Goal: Use online tool/utility: Utilize a website feature to perform a specific function

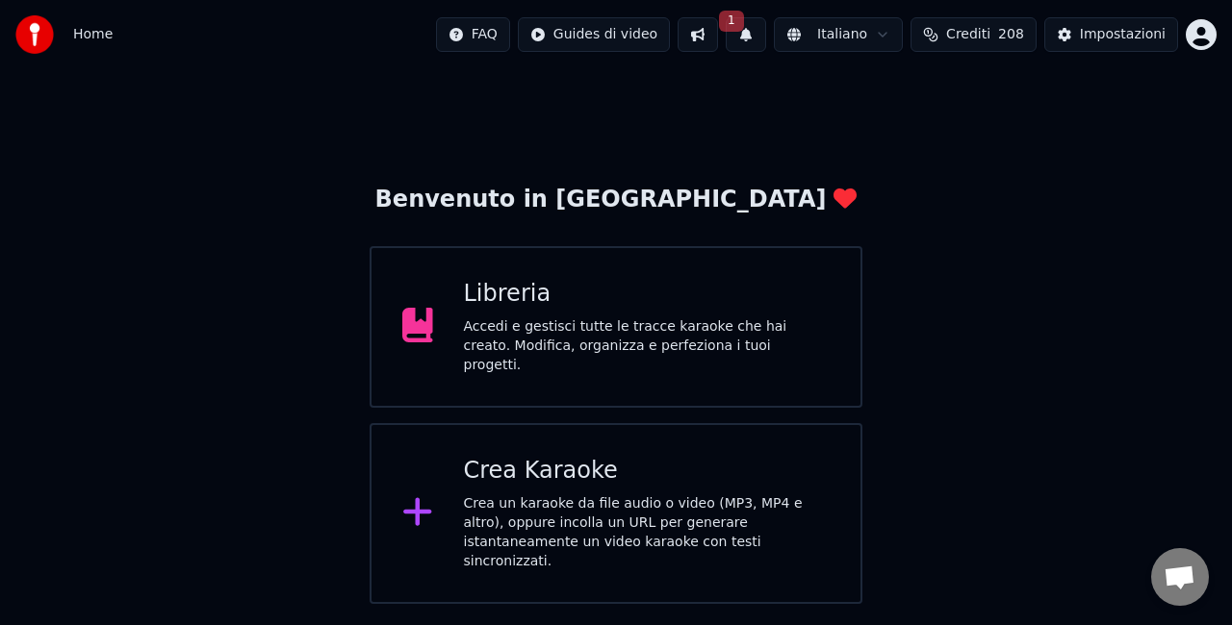
click at [482, 501] on div "Crea un karaoke da file audio o video (MP3, MP4 e altro), oppure incolla un URL…" at bounding box center [647, 533] width 367 height 77
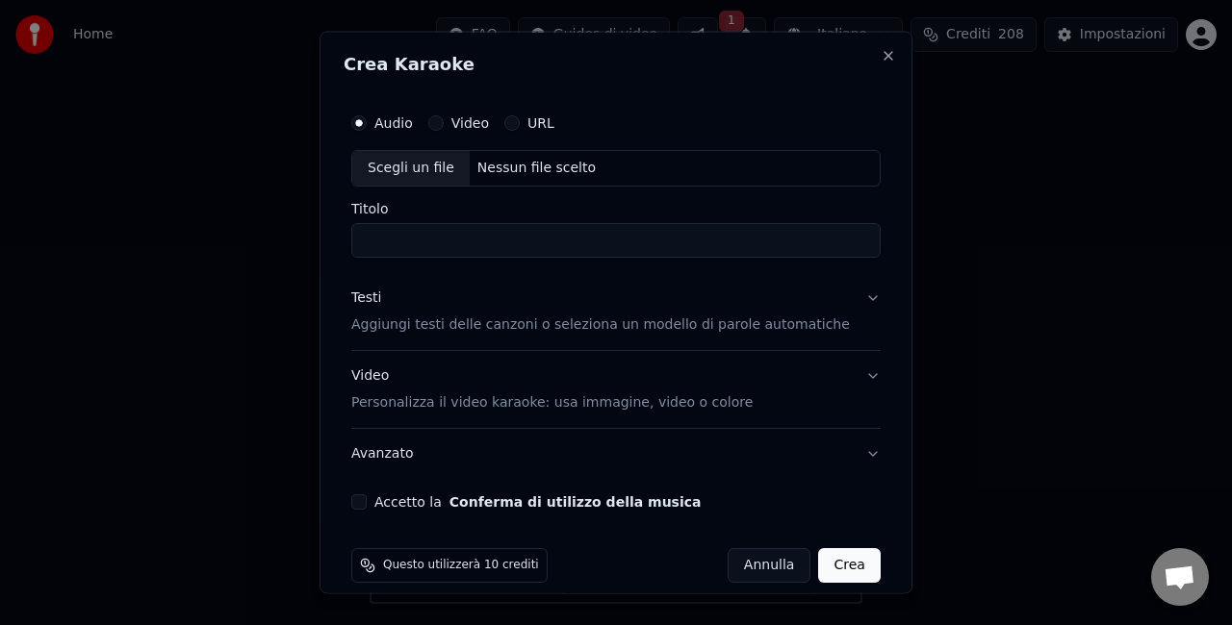
click at [367, 501] on button "Accetto la Conferma di utilizzo della musica" at bounding box center [358, 501] width 15 height 15
click at [419, 167] on div "Scegli un file" at bounding box center [410, 168] width 117 height 35
type input "**********"
click at [822, 570] on button "Crea" at bounding box center [850, 564] width 62 height 35
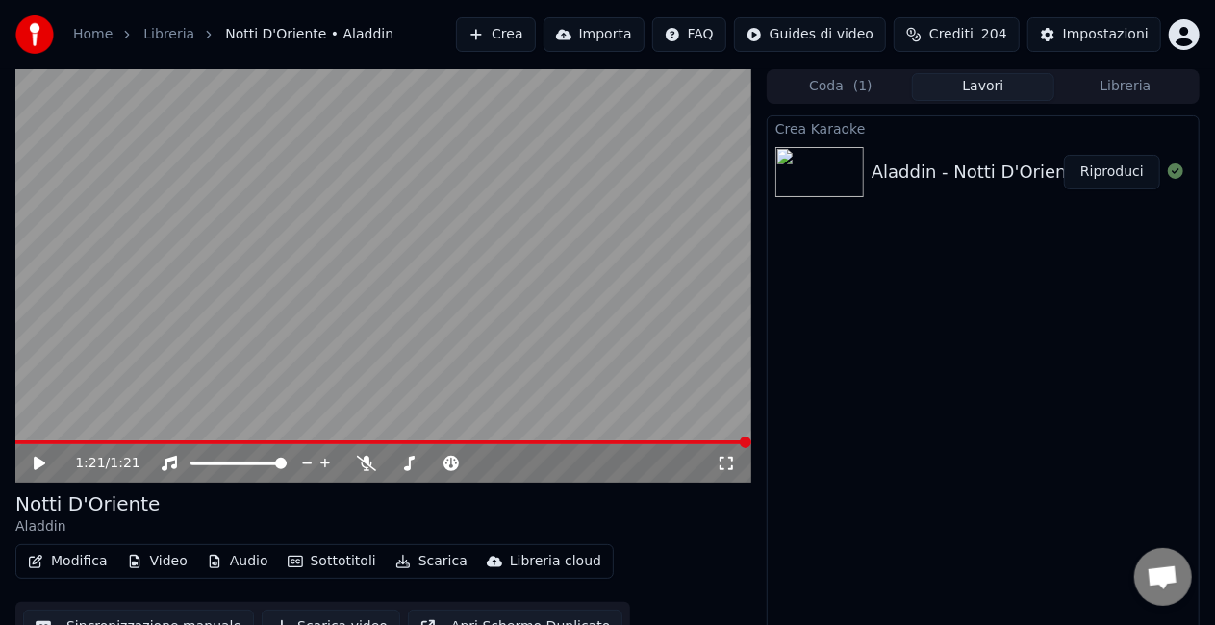
click at [37, 468] on icon at bounding box center [40, 463] width 12 height 13
click at [106, 439] on video at bounding box center [383, 276] width 736 height 414
click at [217, 437] on span at bounding box center [217, 443] width 12 height 12
click at [35, 467] on icon at bounding box center [40, 463] width 12 height 13
click at [42, 467] on icon at bounding box center [40, 464] width 10 height 12
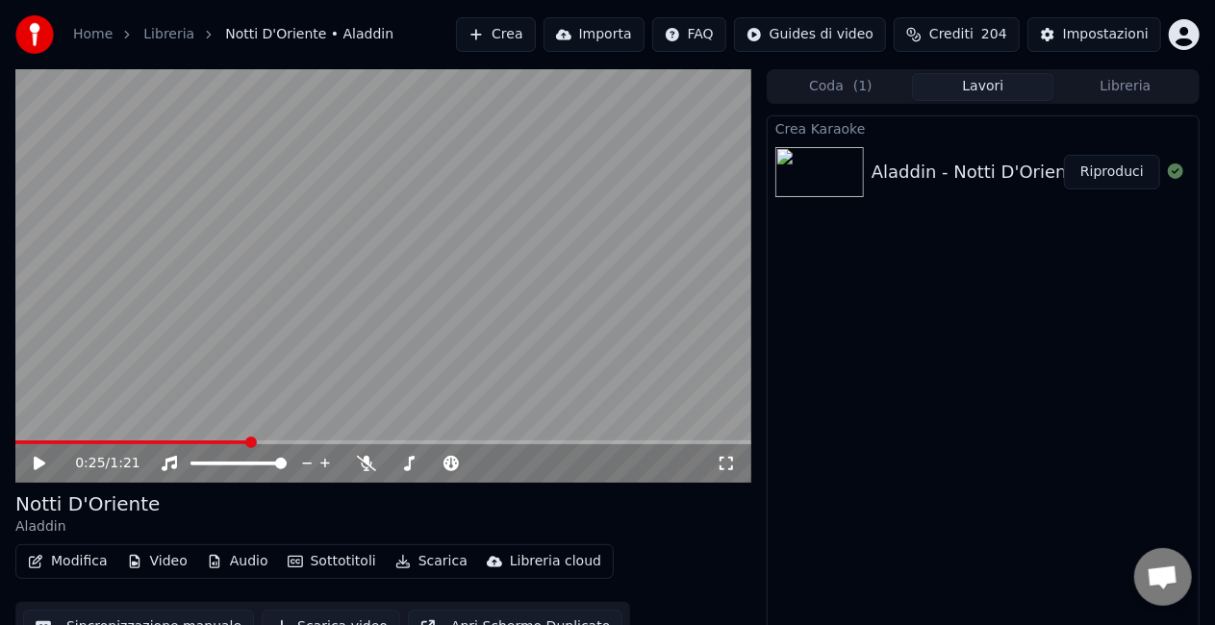
click at [425, 565] on button "Scarica" at bounding box center [432, 561] width 88 height 27
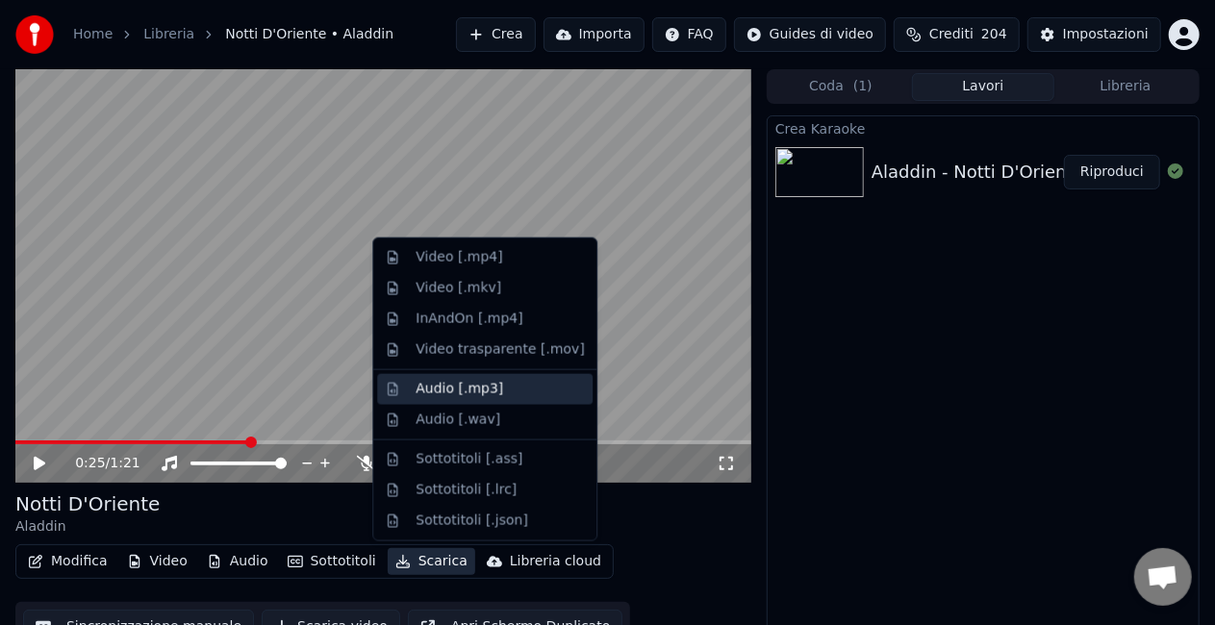
click at [427, 394] on div "Audio [.mp3]" at bounding box center [460, 389] width 88 height 19
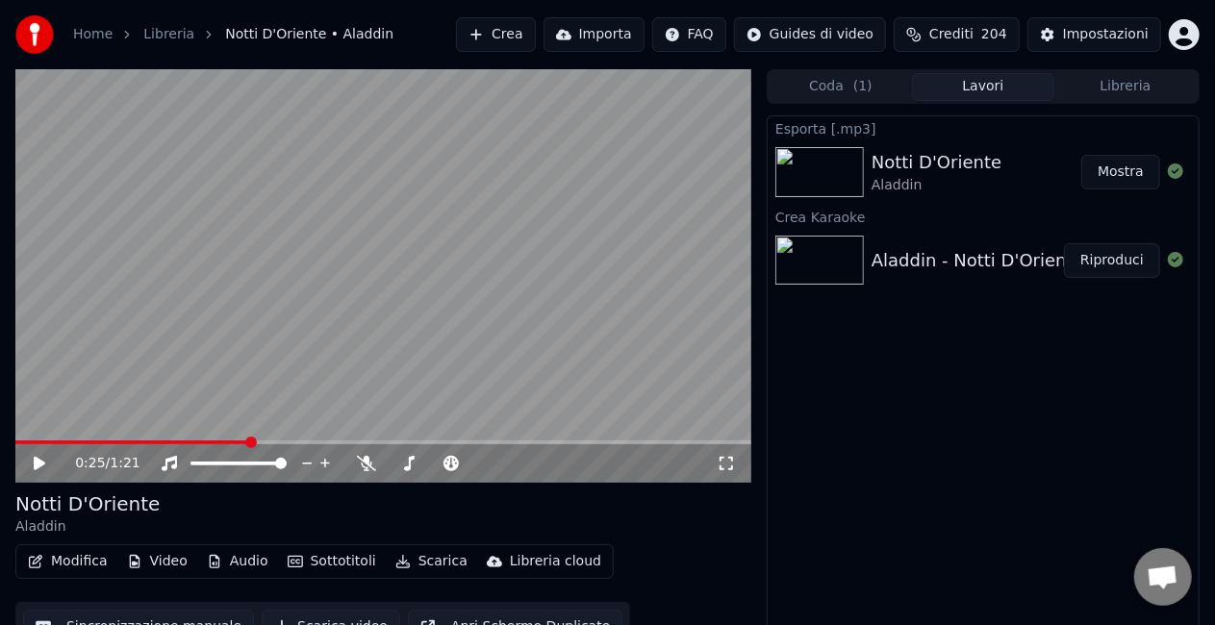
click at [1114, 165] on button "Mostra" at bounding box center [1120, 172] width 79 height 35
click at [495, 38] on button "Crea" at bounding box center [495, 34] width 79 height 35
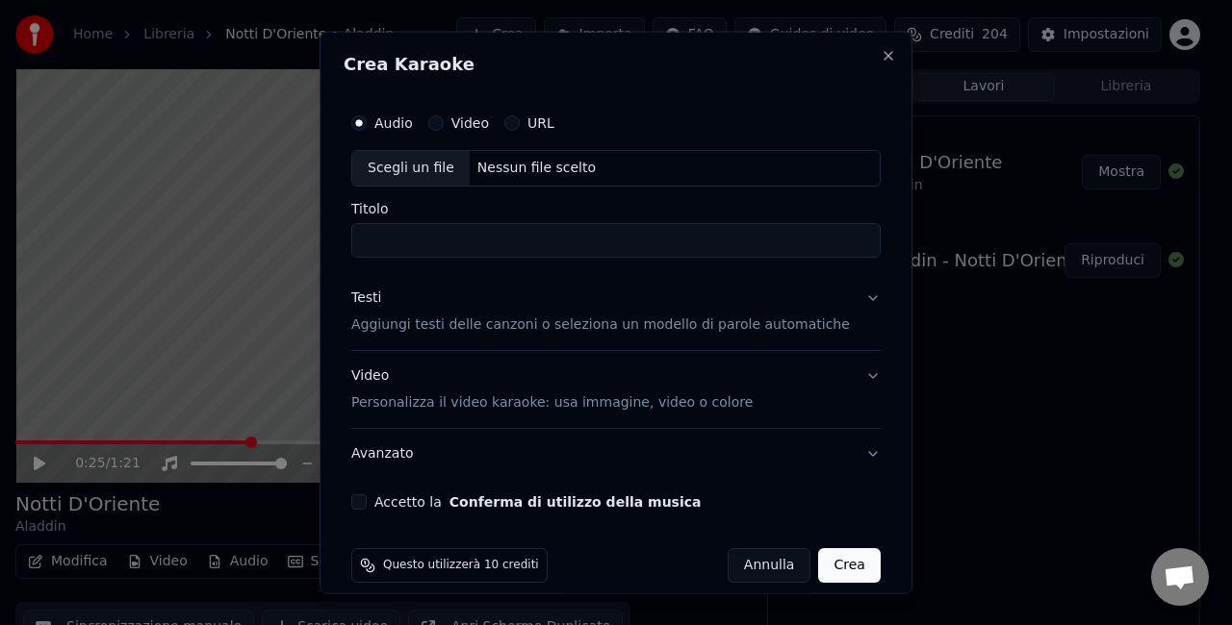
click at [395, 173] on div "Scegli un file" at bounding box center [410, 168] width 117 height 35
type input "**********"
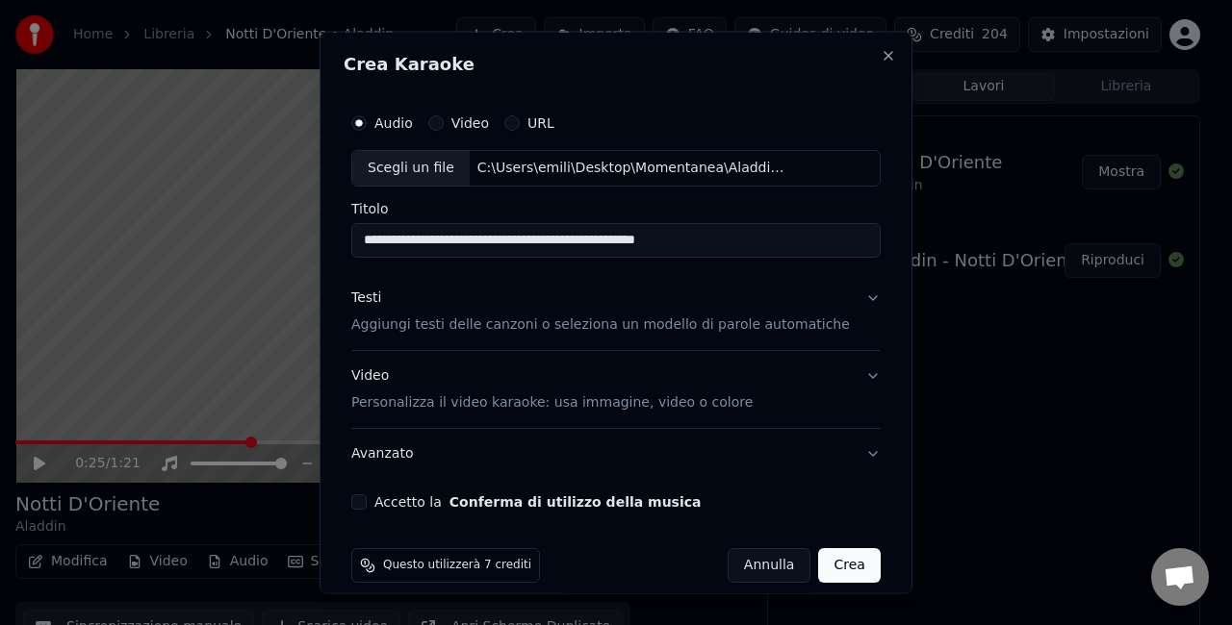
click at [367, 502] on button "Accetto la Conferma di utilizzo della musica" at bounding box center [358, 501] width 15 height 15
click at [819, 566] on button "Crea" at bounding box center [850, 564] width 62 height 35
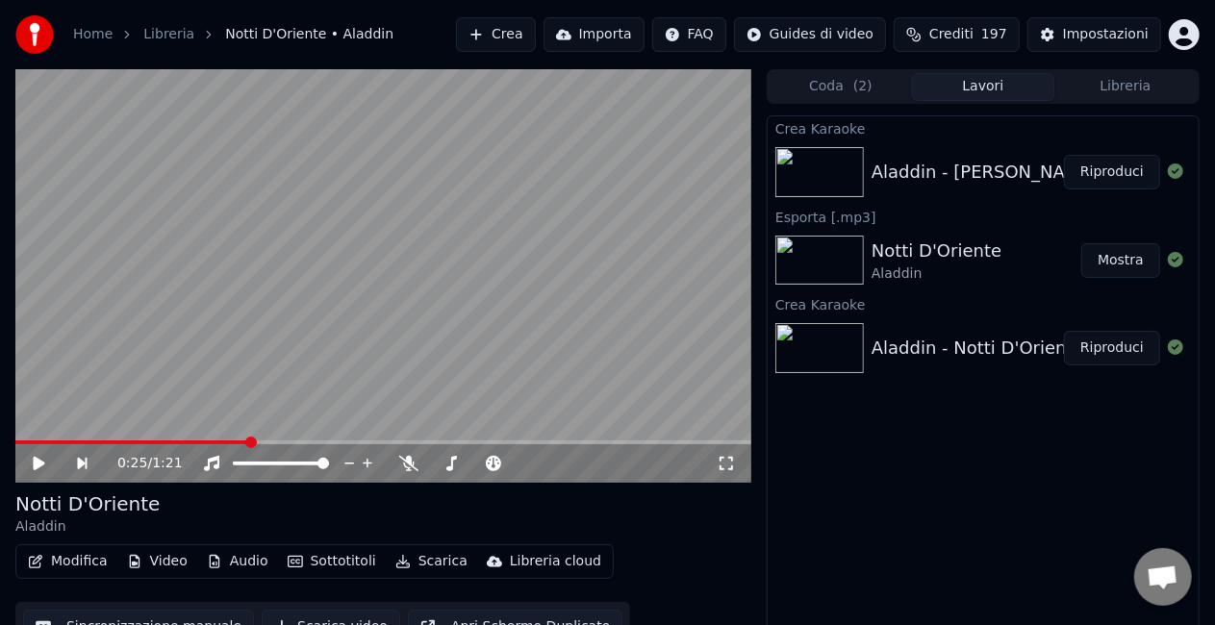
click at [1098, 177] on button "Riproduci" at bounding box center [1112, 172] width 96 height 35
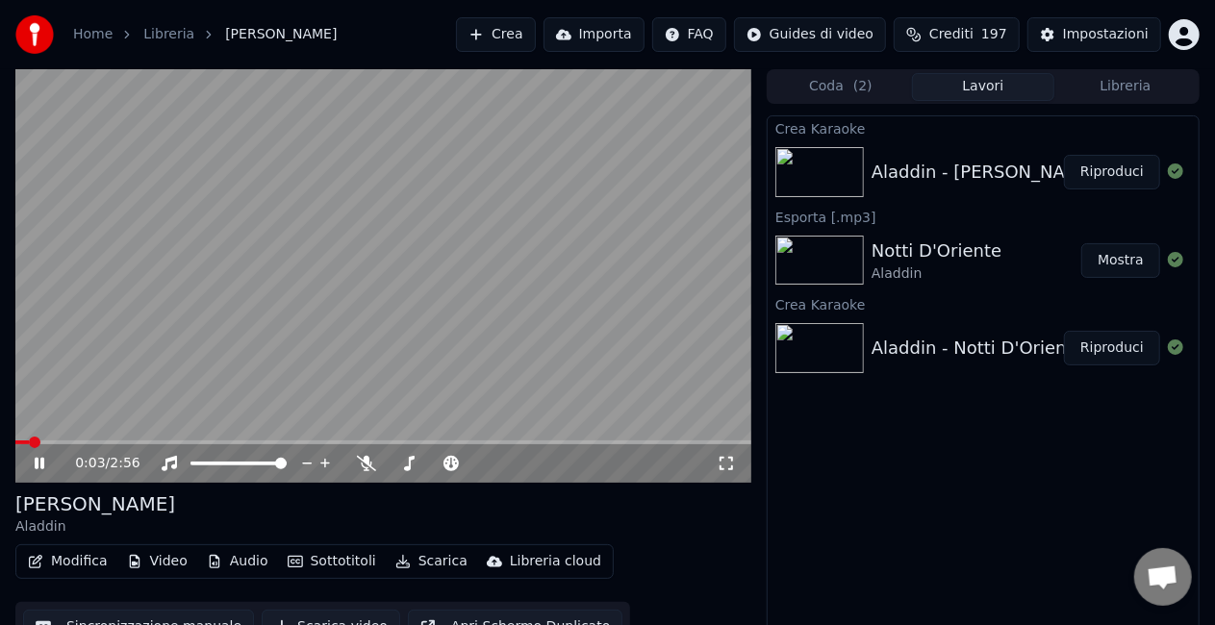
drag, startPoint x: 100, startPoint y: 435, endPoint x: 242, endPoint y: 446, distance: 142.9
click at [242, 446] on div "0:03 / 2:56" at bounding box center [383, 276] width 736 height 414
click at [269, 445] on span at bounding box center [268, 443] width 12 height 12
click at [410, 569] on button "Scarica" at bounding box center [432, 561] width 88 height 27
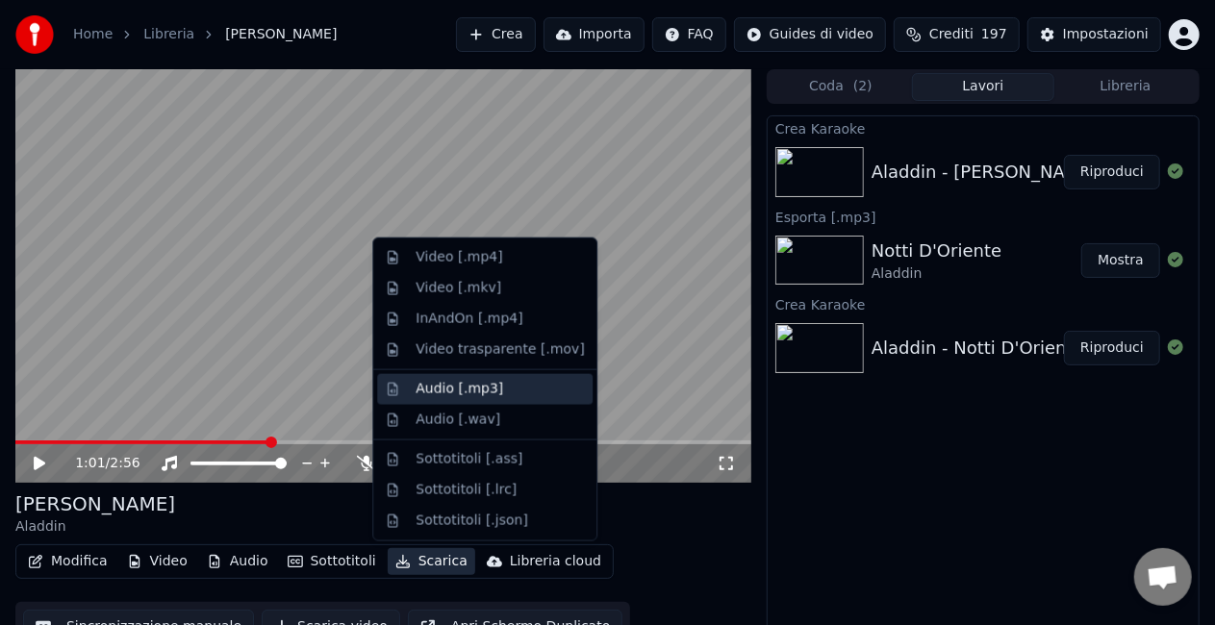
click at [429, 393] on div "Audio [.mp3]" at bounding box center [460, 389] width 88 height 19
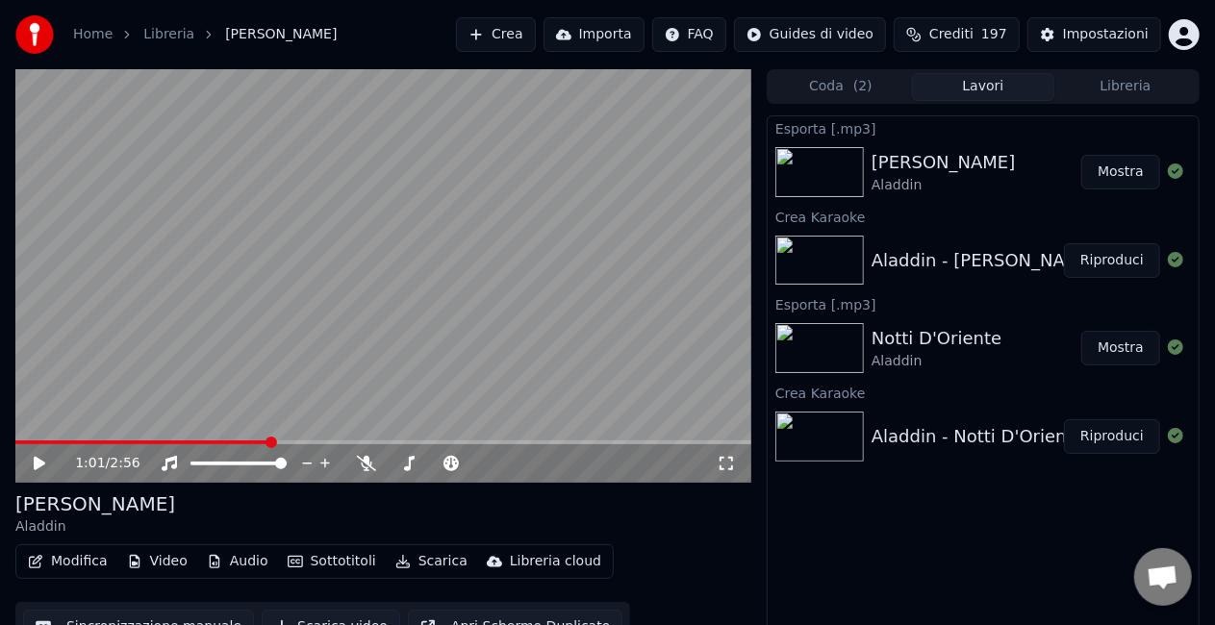
click at [1124, 176] on button "Mostra" at bounding box center [1120, 172] width 79 height 35
click at [491, 45] on button "Crea" at bounding box center [495, 34] width 79 height 35
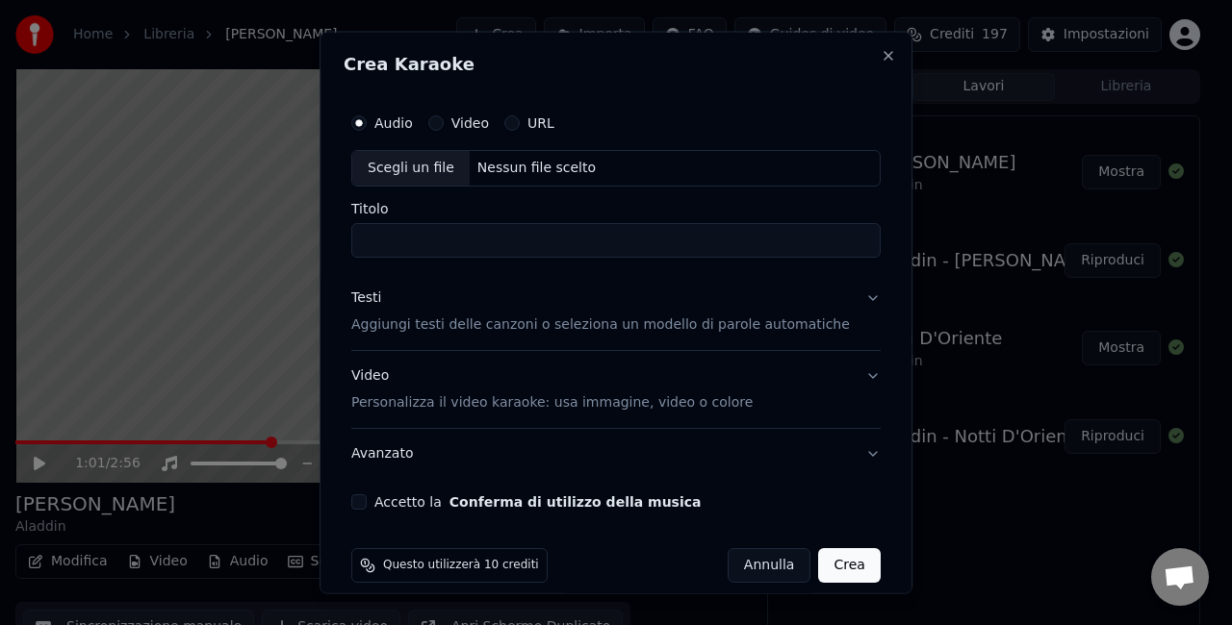
click at [428, 242] on input "Titolo" at bounding box center [615, 239] width 529 height 35
click at [418, 176] on div "Scegli un file" at bounding box center [410, 168] width 117 height 35
type input "**********"
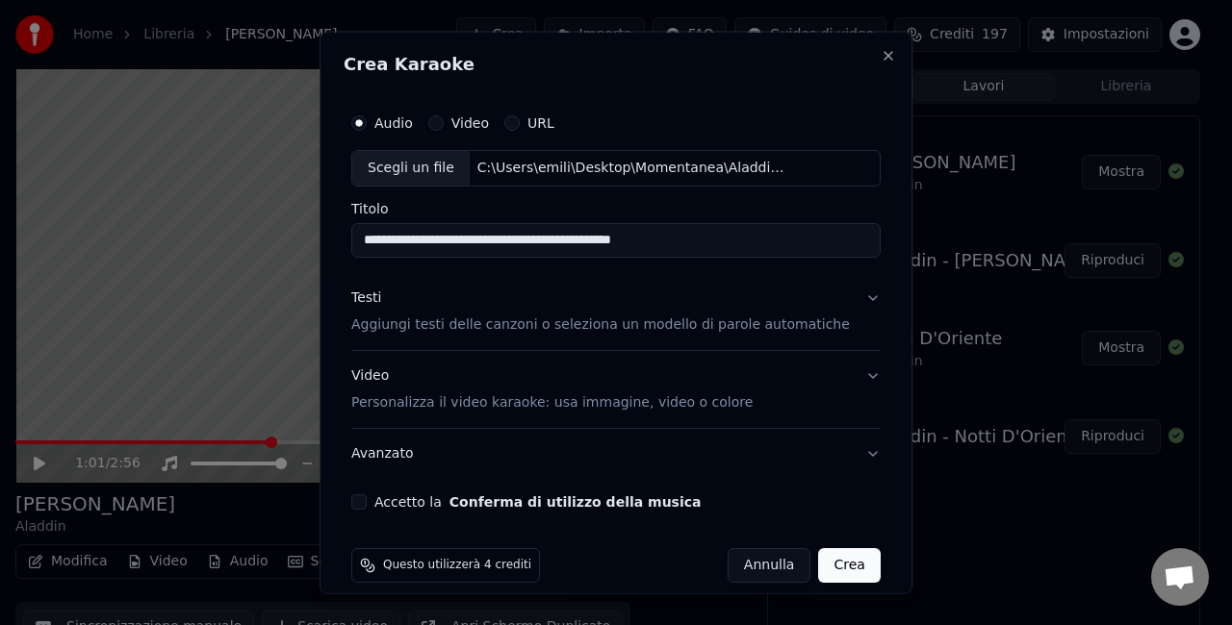
click at [367, 498] on button "Accetto la Conferma di utilizzo della musica" at bounding box center [358, 501] width 15 height 15
click at [822, 574] on button "Crea" at bounding box center [850, 564] width 62 height 35
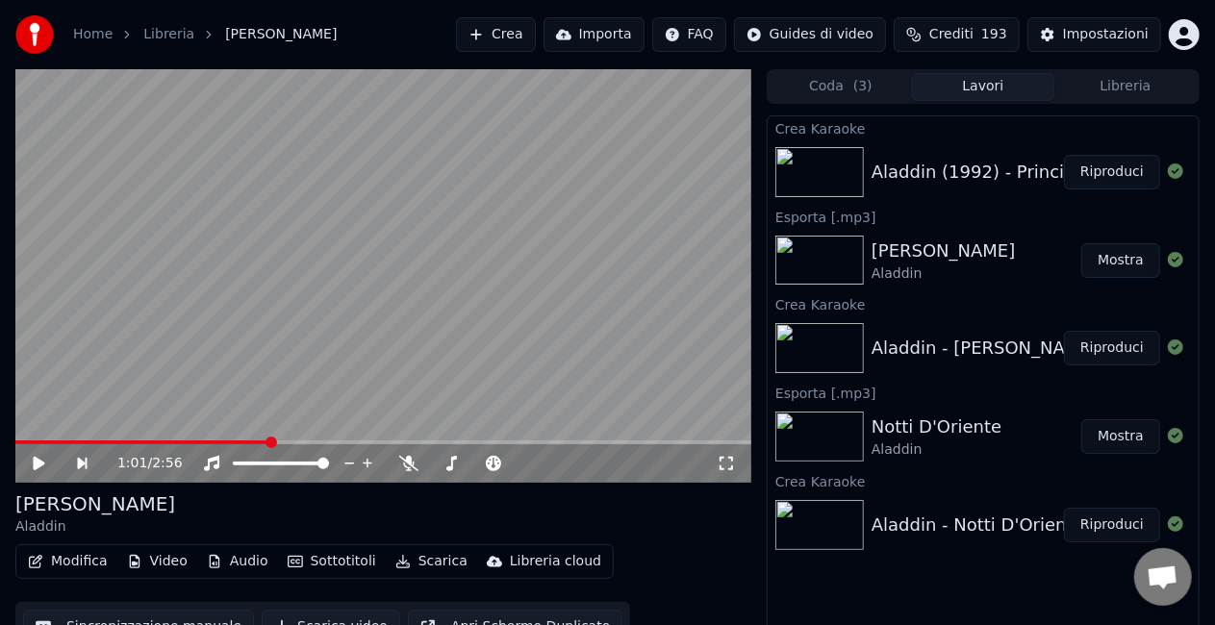
click at [1098, 181] on button "Riproduci" at bounding box center [1112, 172] width 96 height 35
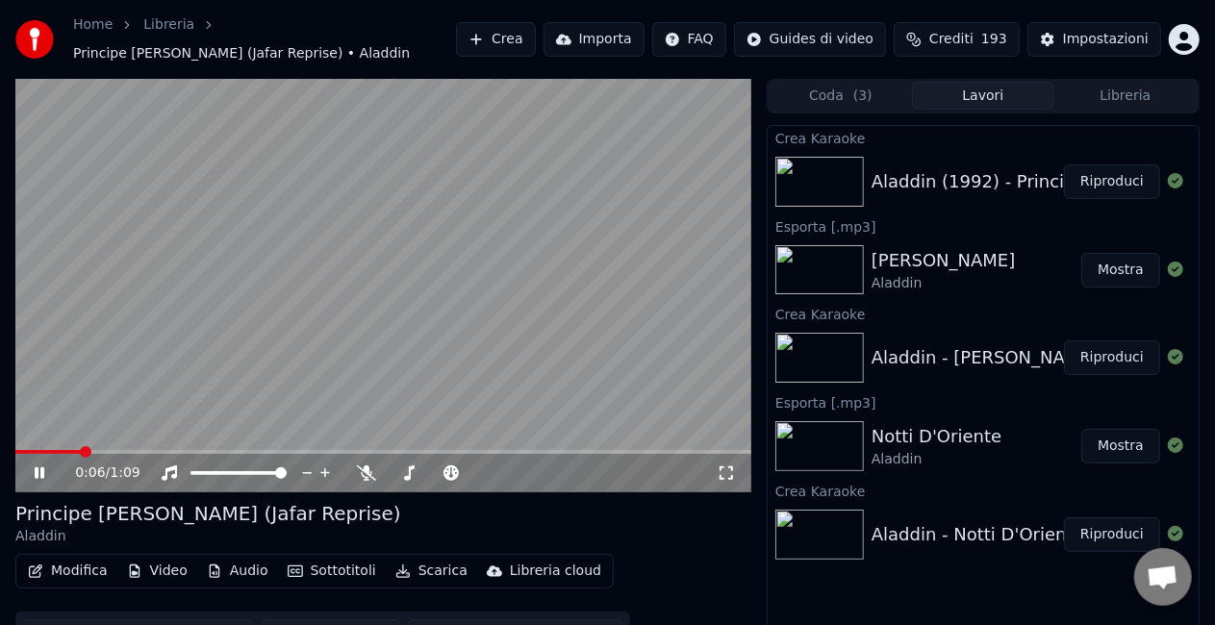
click at [42, 468] on icon at bounding box center [40, 474] width 10 height 12
click at [427, 558] on button "Scarica" at bounding box center [432, 571] width 88 height 27
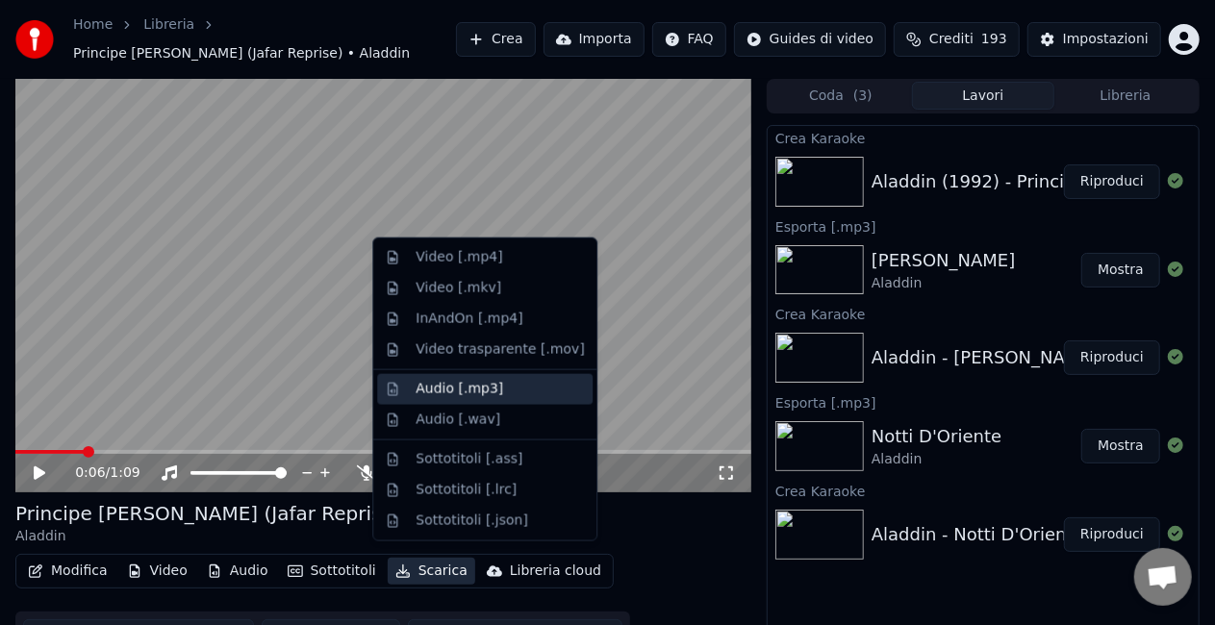
click at [450, 394] on div "Audio [.mp3]" at bounding box center [460, 389] width 88 height 19
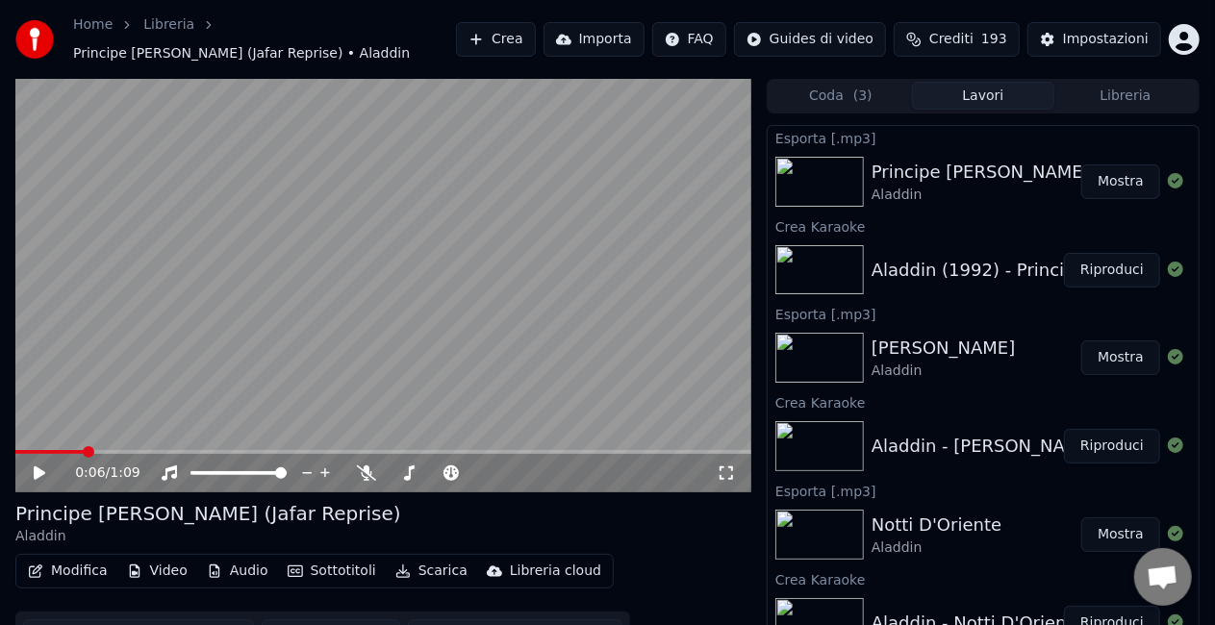
click at [1123, 167] on button "Mostra" at bounding box center [1120, 182] width 79 height 35
